Goal: Information Seeking & Learning: Check status

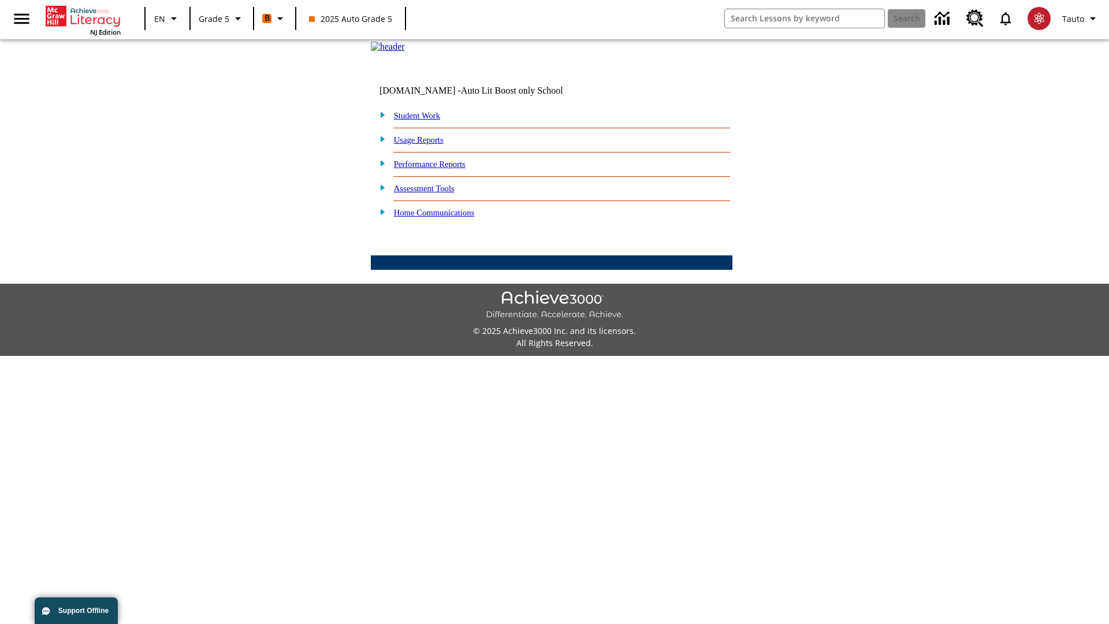
click at [442, 169] on link "Performance Reports" at bounding box center [430, 163] width 72 height 9
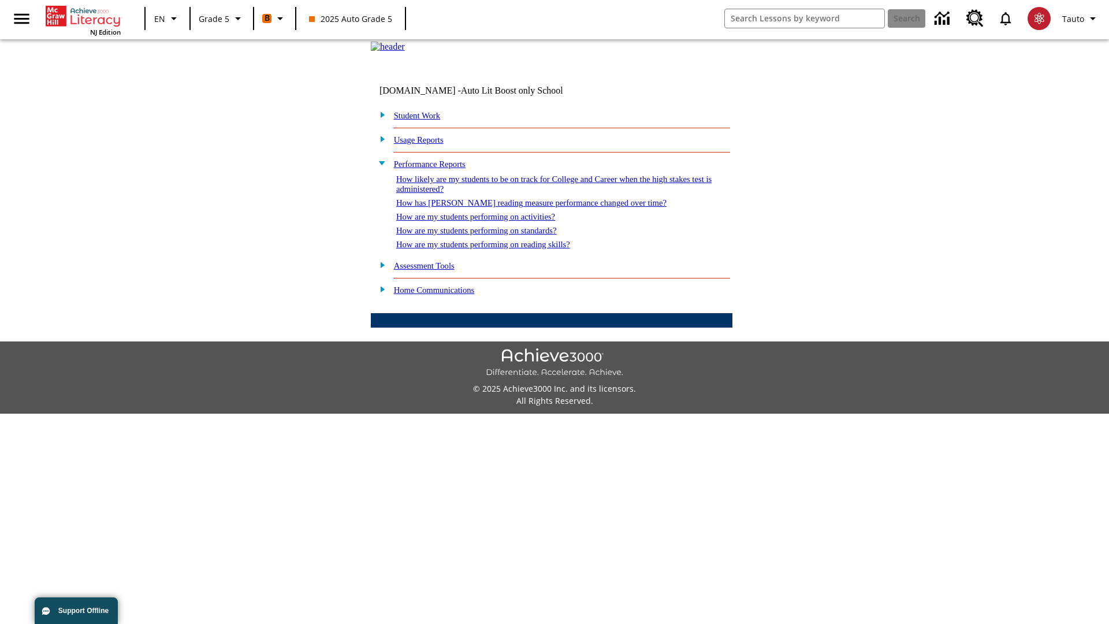
click at [489, 235] on link "How are my students performing on standards?" at bounding box center [476, 230] width 161 height 9
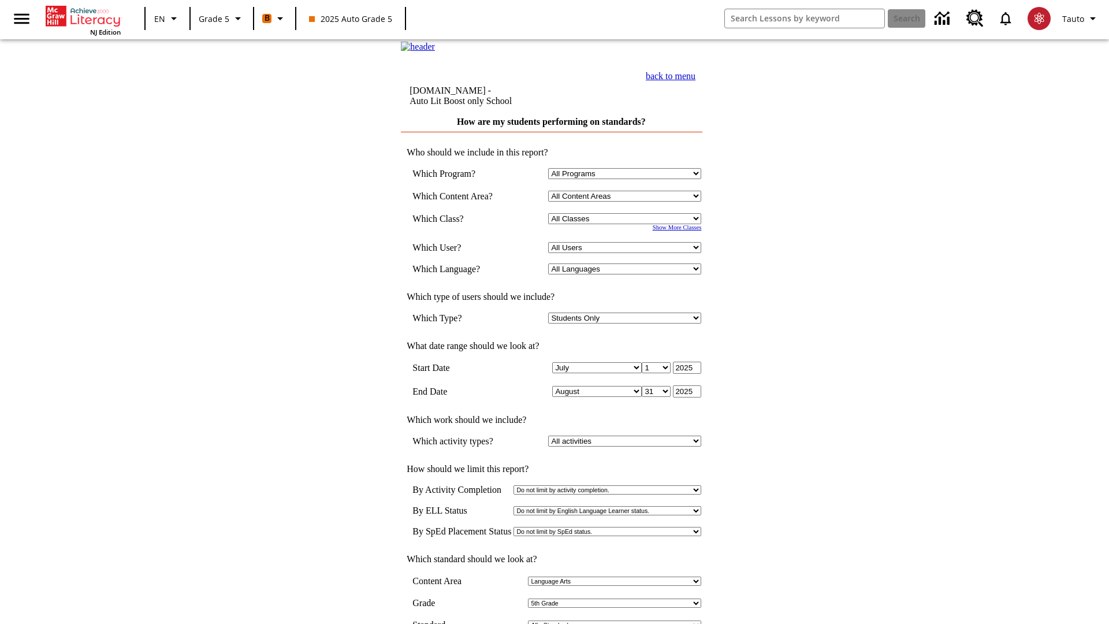
click at [627, 224] on select "Select a Class: All Classes 2025 Auto Grade 5 OL 2025 Auto Grade 6" at bounding box center [624, 218] width 153 height 11
select select "11133131"
click at [627, 253] on select "All Users Cat, Sautoen Cat, Sautoes Cat, Sautoss Donotlogin, Sautoen Twoschools…" at bounding box center [624, 247] width 153 height 11
select select "21437107"
